Goal: Information Seeking & Learning: Find specific page/section

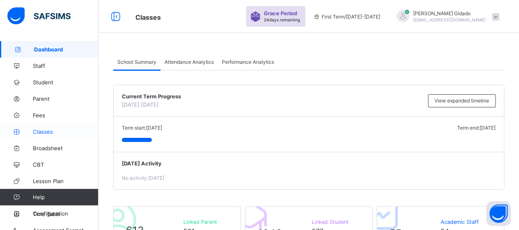
click at [40, 128] on span "Classes" at bounding box center [66, 131] width 66 height 7
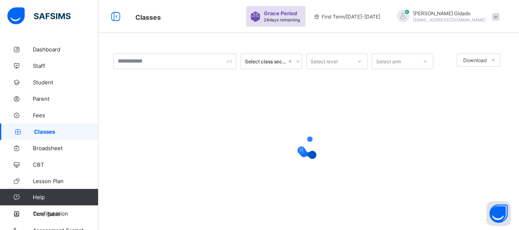
click at [43, 132] on span "Classes" at bounding box center [66, 131] width 64 height 7
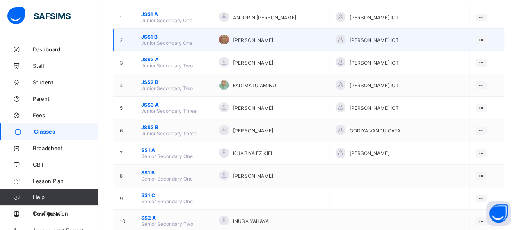
scroll to position [123, 0]
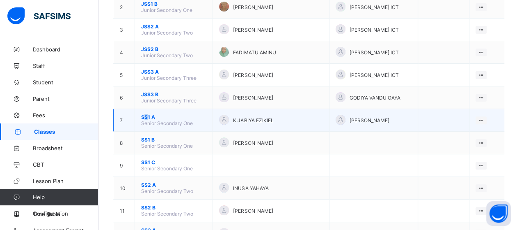
click at [146, 114] on span "SS1 A" at bounding box center [173, 117] width 65 height 6
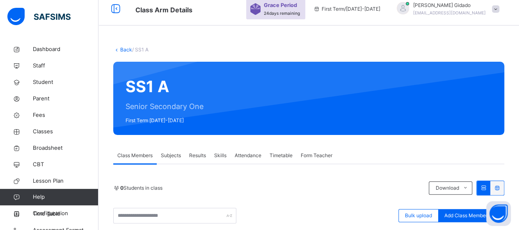
scroll to position [123, 0]
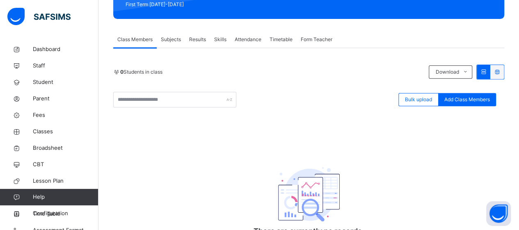
click at [175, 37] on span "Subjects" at bounding box center [171, 39] width 20 height 7
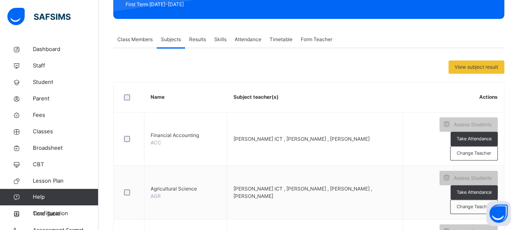
click at [125, 40] on span "Class Members" at bounding box center [134, 39] width 35 height 7
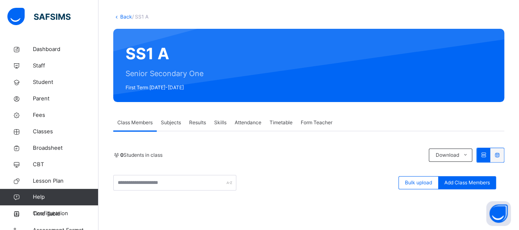
scroll to position [41, 0]
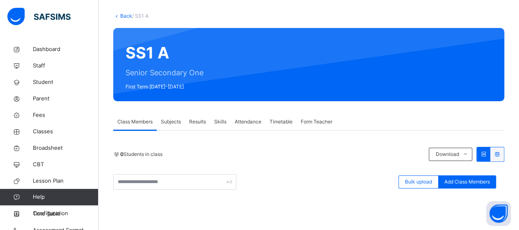
click at [122, 16] on link "Back" at bounding box center [126, 16] width 12 height 6
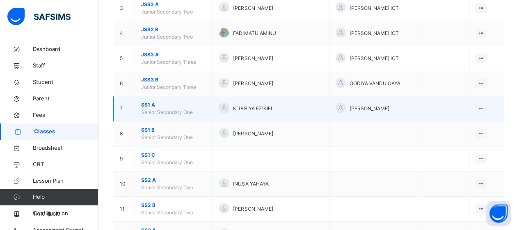
scroll to position [164, 0]
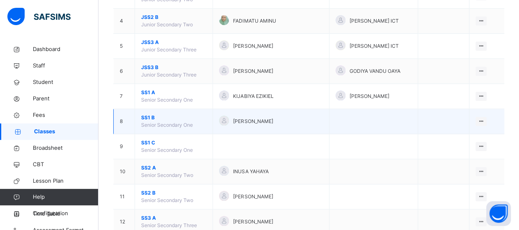
click at [147, 117] on span "SS1 B" at bounding box center [173, 117] width 65 height 7
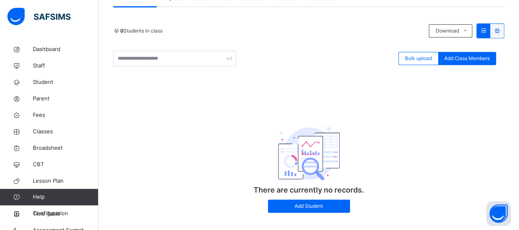
scroll to position [41, 0]
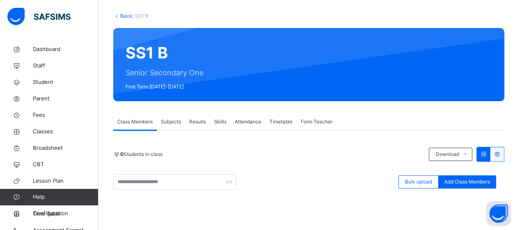
click at [125, 12] on div "Back / SS1 B" at bounding box center [308, 15] width 391 height 7
click at [124, 15] on link "Back" at bounding box center [126, 16] width 12 height 6
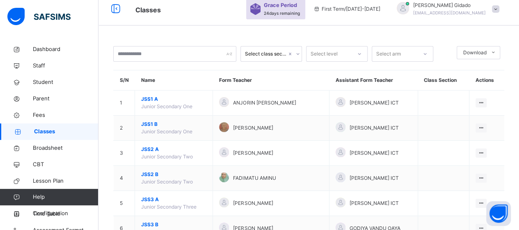
scroll to position [41, 0]
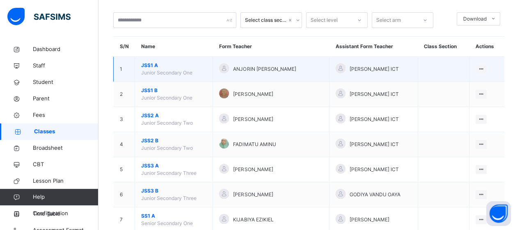
click at [154, 66] on span "JSS1 A" at bounding box center [173, 65] width 65 height 7
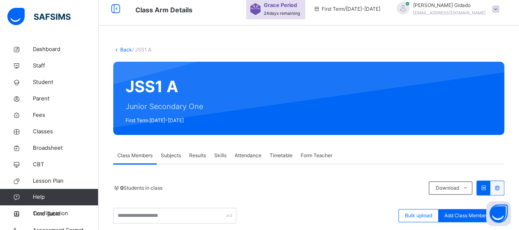
scroll to position [41, 0]
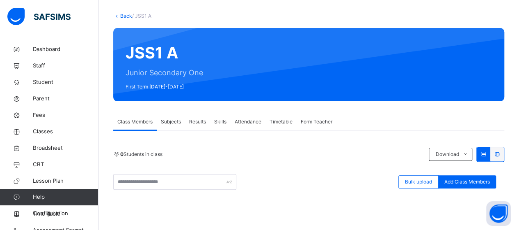
click at [127, 16] on link "Back" at bounding box center [126, 16] width 12 height 6
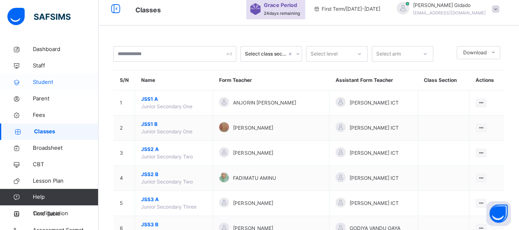
scroll to position [41, 0]
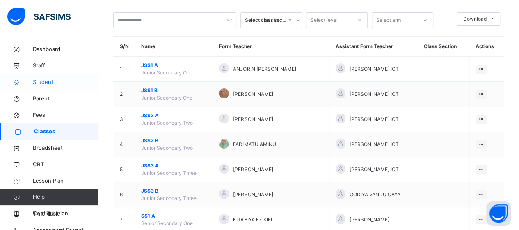
click at [48, 83] on span "Student" at bounding box center [66, 82] width 66 height 8
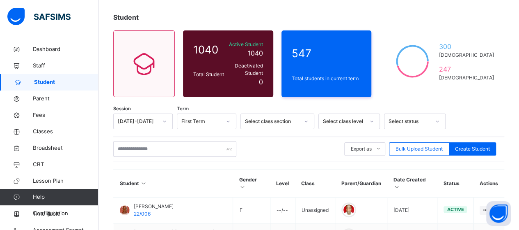
click at [48, 83] on span "Student" at bounding box center [66, 82] width 64 height 8
click at [19, 99] on icon at bounding box center [16, 99] width 33 height 6
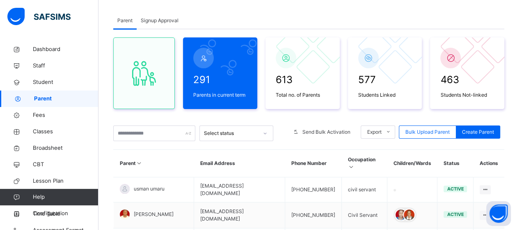
click at [19, 99] on icon at bounding box center [17, 99] width 33 height 6
click at [154, 134] on input "text" at bounding box center [154, 133] width 82 height 16
click at [45, 84] on span "Student" at bounding box center [66, 82] width 66 height 8
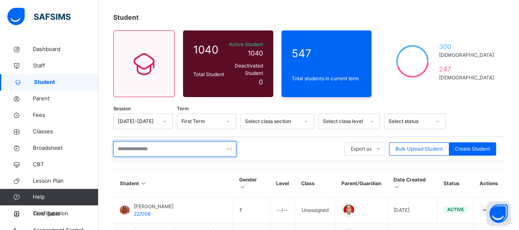
click at [127, 145] on input "text" at bounding box center [174, 149] width 123 height 16
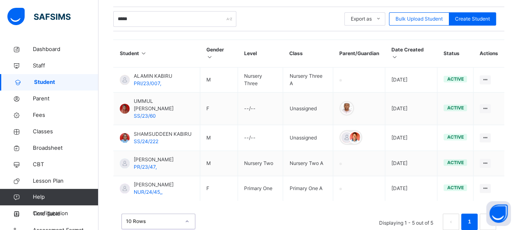
scroll to position [195, 0]
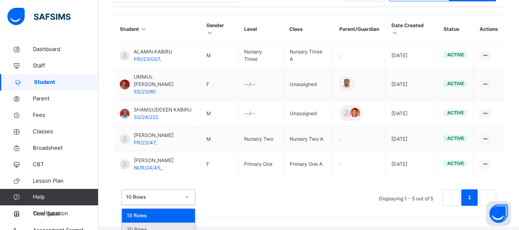
click at [186, 203] on div "option 20 Rows focused, 2 of 3. 3 results available. Use Up and Down to choose …" at bounding box center [159, 197] width 74 height 16
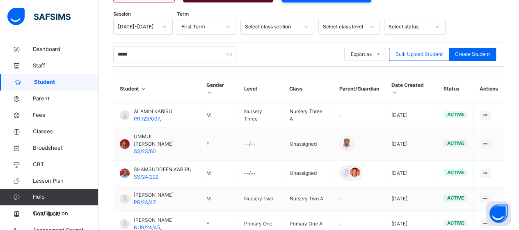
scroll to position [171, 0]
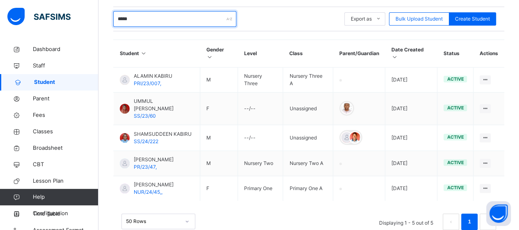
click at [133, 16] on input "*****" at bounding box center [174, 19] width 123 height 16
type input "*"
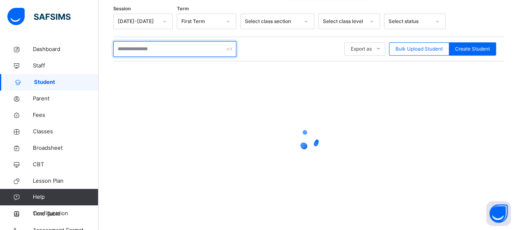
scroll to position [135, 0]
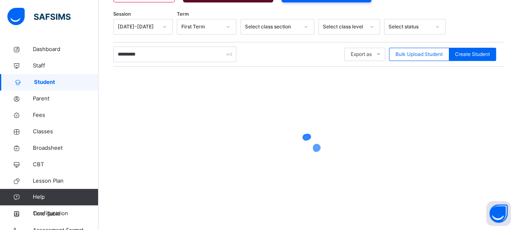
click at [257, 81] on div at bounding box center [308, 145] width 391 height 156
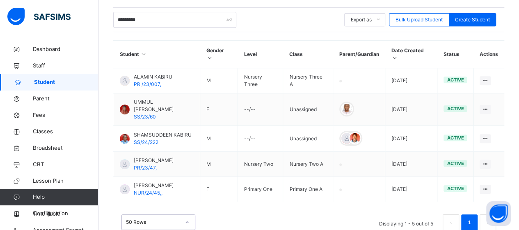
scroll to position [195, 0]
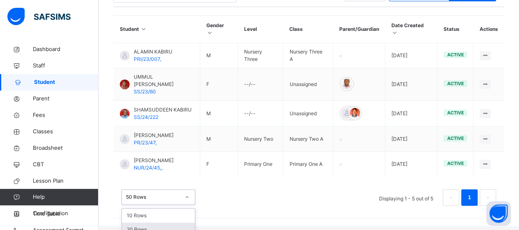
click at [190, 202] on div "option 20 Rows focused, 2 of 3. 3 results available. Use Up and Down to choose …" at bounding box center [159, 197] width 74 height 16
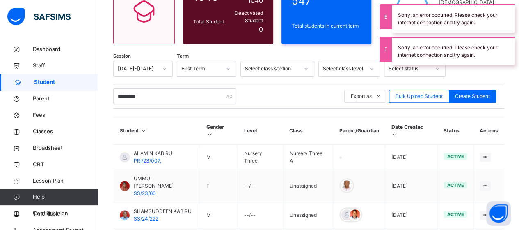
scroll to position [89, 0]
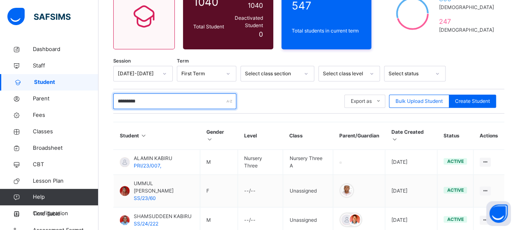
click at [180, 97] on input "*********" at bounding box center [174, 101] width 123 height 16
type input "*"
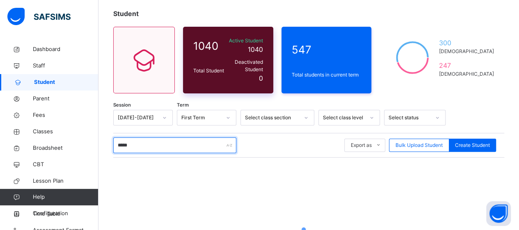
scroll to position [0, 0]
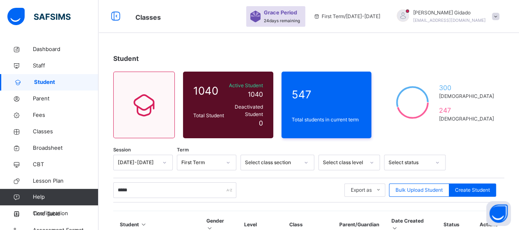
click at [342, 60] on div "Student" at bounding box center [308, 58] width 391 height 10
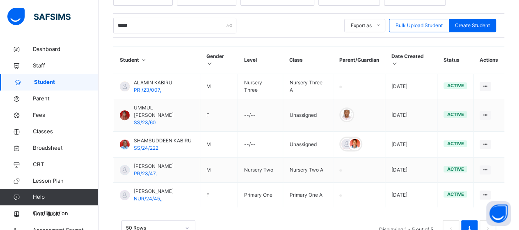
scroll to position [195, 0]
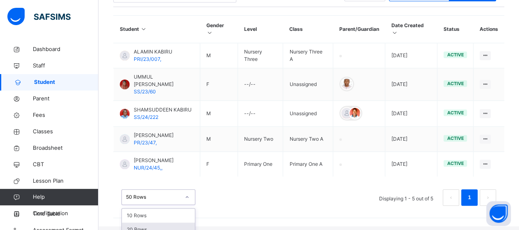
click at [187, 204] on div "option 20 Rows focused, 2 of 3. 3 results available. Use Up and Down to choose …" at bounding box center [159, 197] width 74 height 16
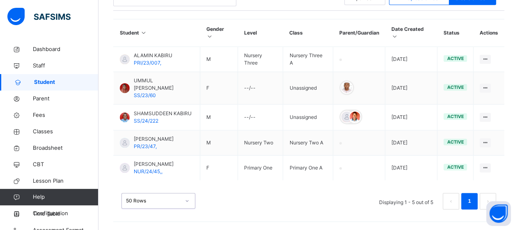
scroll to position [171, 0]
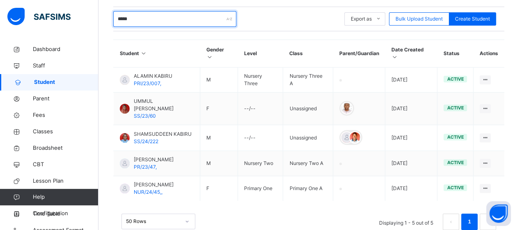
click at [153, 16] on input "*****" at bounding box center [174, 19] width 123 height 16
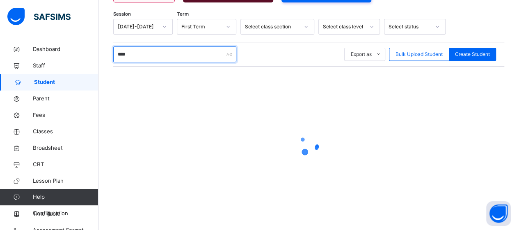
type input "*****"
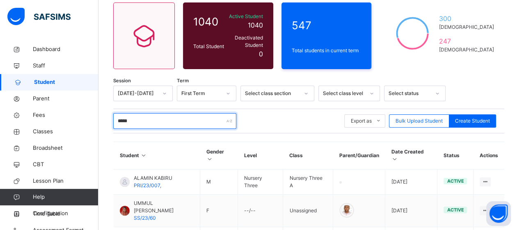
scroll to position [82, 0]
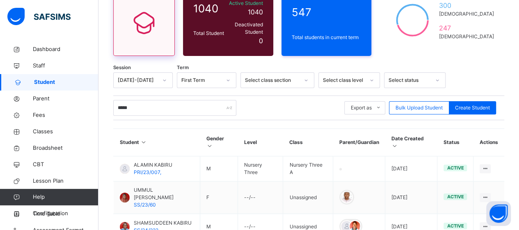
click at [161, 25] on div at bounding box center [144, 22] width 40 height 37
click at [160, 21] on icon at bounding box center [144, 23] width 34 height 30
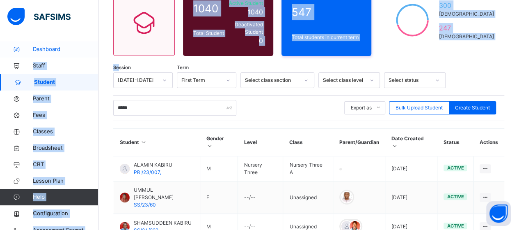
drag, startPoint x: 119, startPoint y: 60, endPoint x: 84, endPoint y: 57, distance: 35.4
click at [84, 57] on div "Classes Grace Period 24 days remaining First Term / [DATE]-[DATE] [PERSON_NAME]…" at bounding box center [259, 128] width 519 height 421
click at [119, 64] on span "Session" at bounding box center [122, 67] width 18 height 7
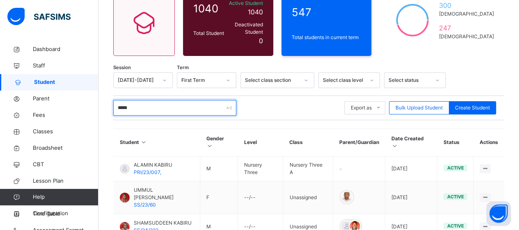
click at [132, 107] on input "*****" at bounding box center [174, 108] width 123 height 16
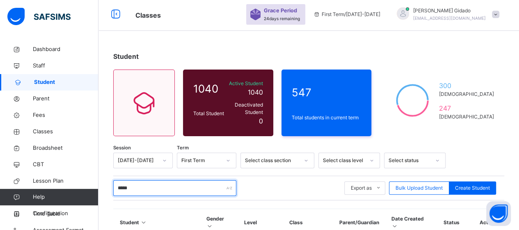
scroll to position [0, 0]
